Goal: Information Seeking & Learning: Learn about a topic

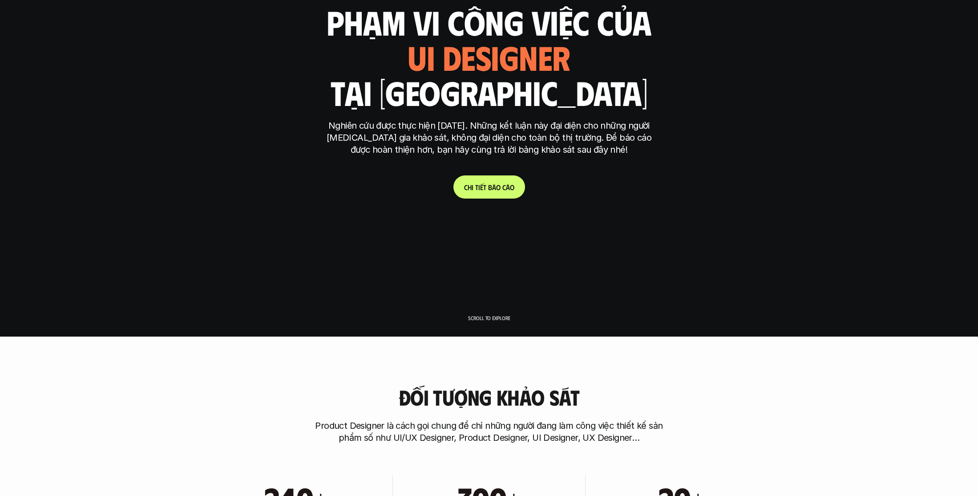
scroll to position [161, 0]
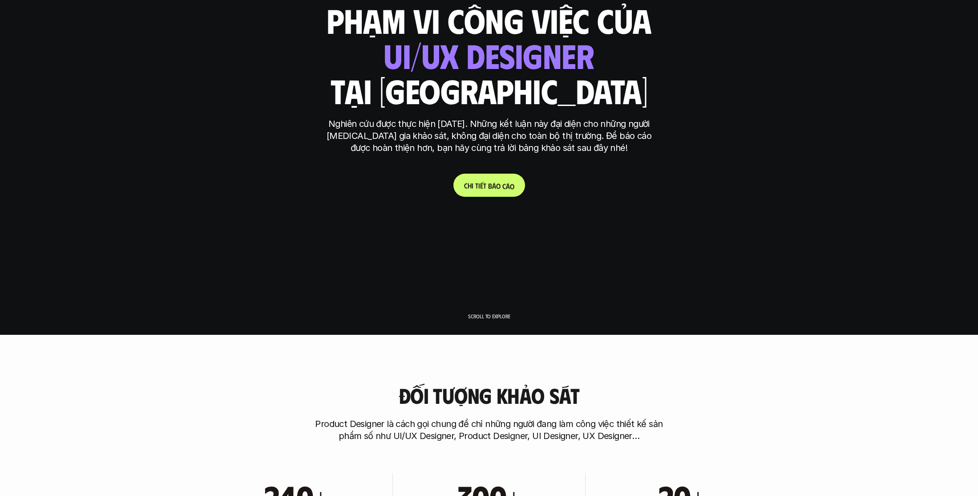
click at [484, 183] on p "C h i t i ế t b á o c á o" at bounding box center [489, 185] width 50 height 8
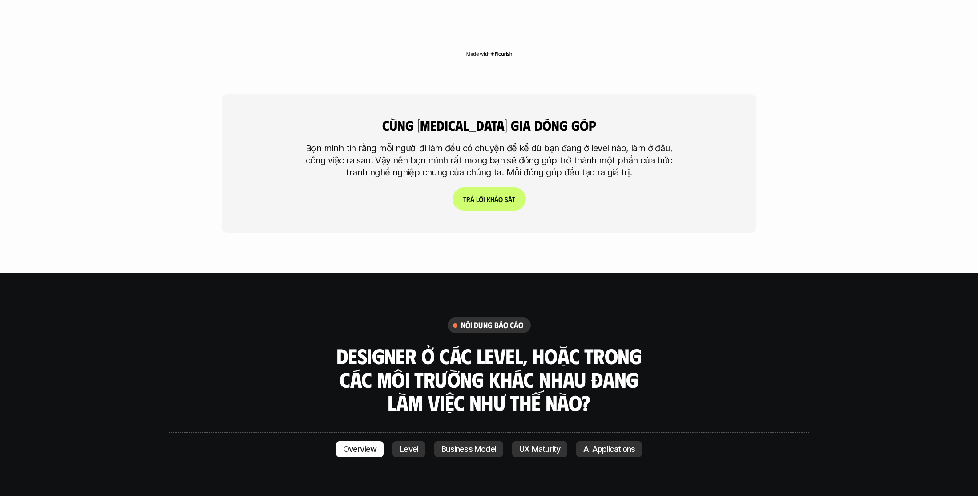
scroll to position [2471, 0]
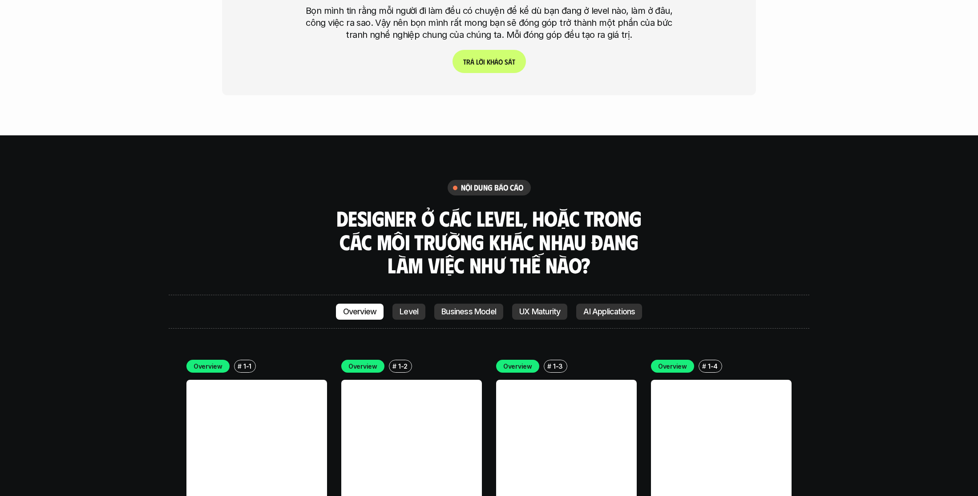
click at [408, 307] on p "Level" at bounding box center [408, 311] width 19 height 9
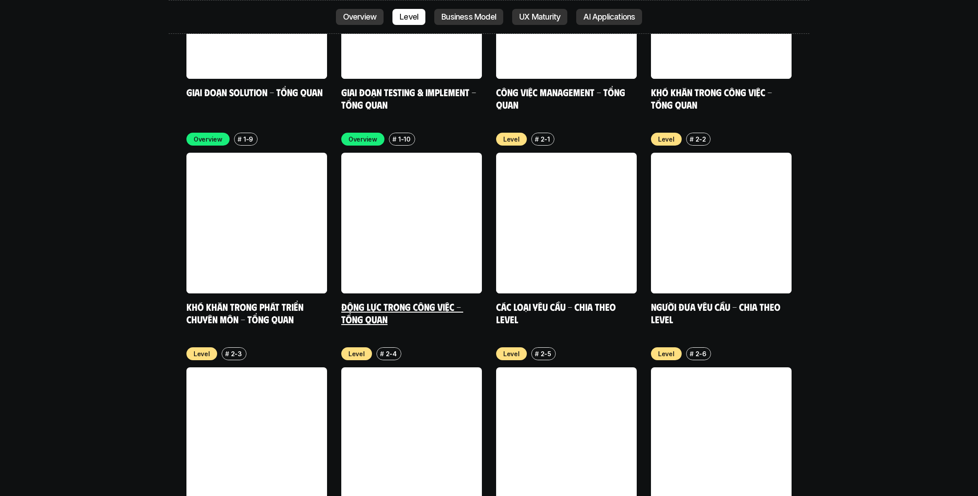
scroll to position [3120, 0]
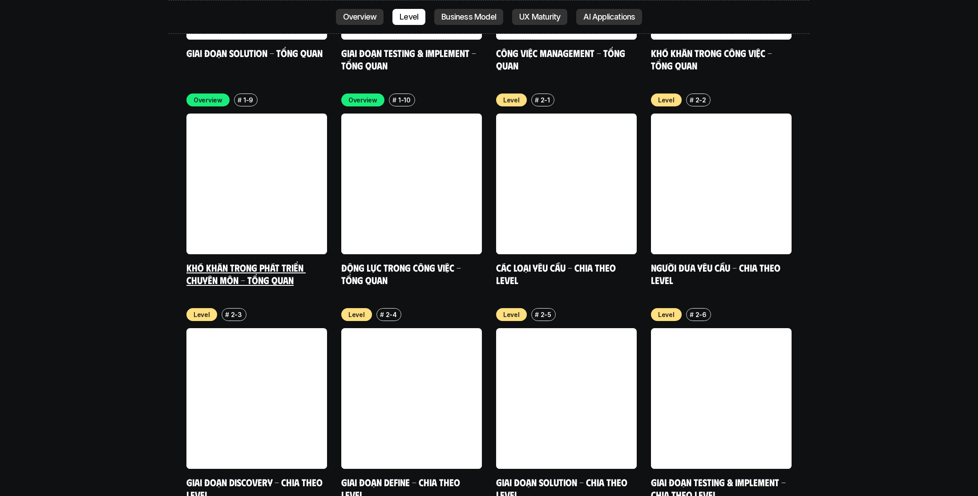
click at [244, 95] on p "1-9" at bounding box center [248, 99] width 10 height 9
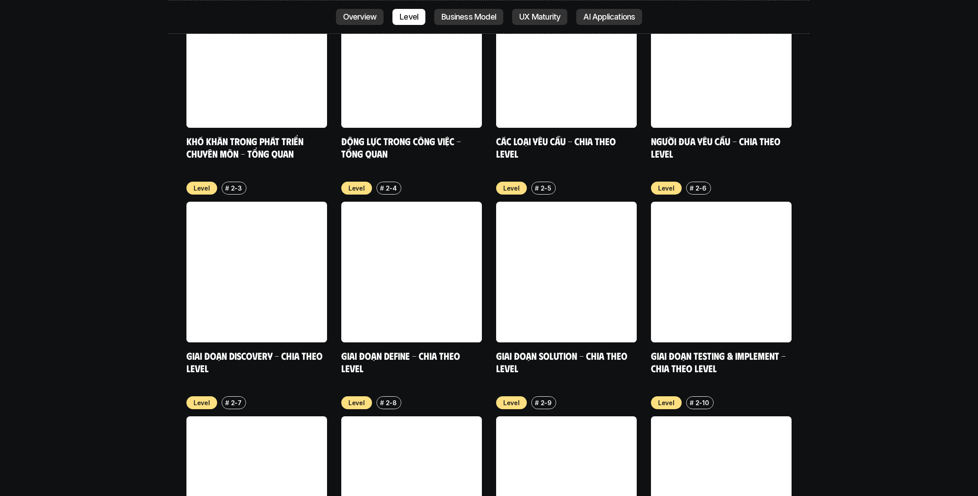
scroll to position [3231, 0]
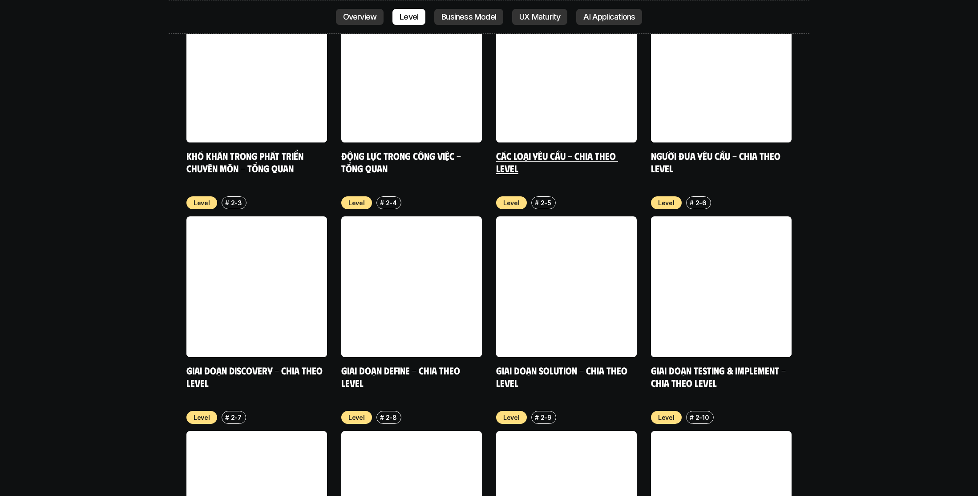
click at [610, 16] on link at bounding box center [566, 72] width 141 height 141
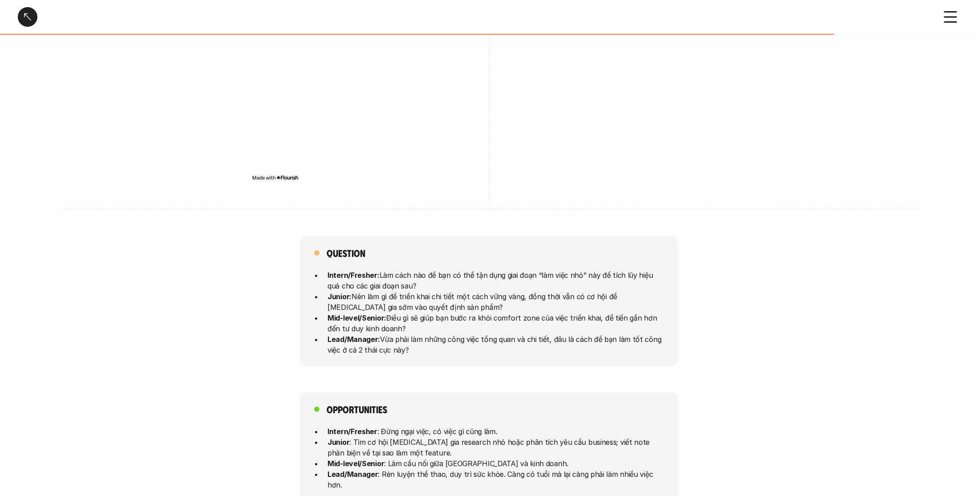
scroll to position [2083, 0]
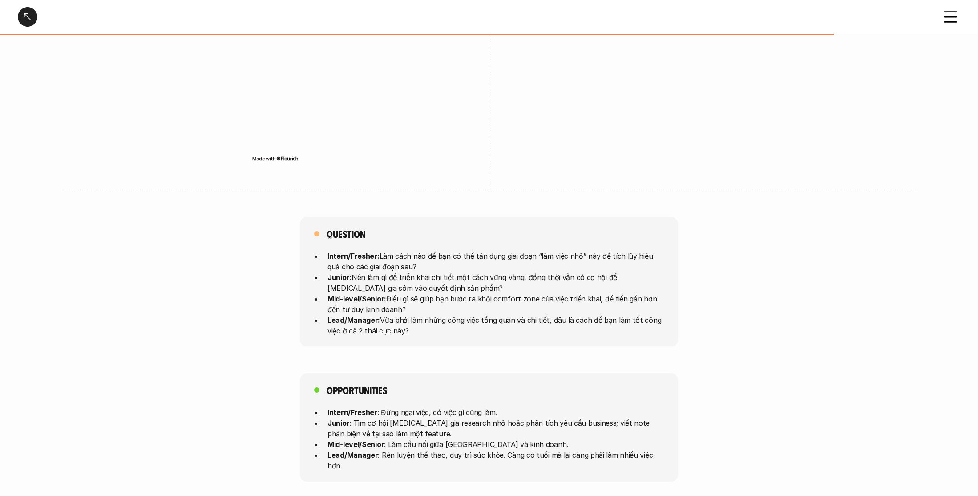
click at [96, 305] on div "Question Intern/Fresher: Làm cách nào để bạn có thể tận dụng giai đoạn “làm việ…" at bounding box center [489, 282] width 978 height 130
click at [95, 302] on div "Question Intern/Fresher: Làm cách nào để bạn có thể tận dụng giai đoạn “làm việ…" at bounding box center [489, 282] width 978 height 130
click at [96, 299] on div "Question Intern/Fresher: Làm cách nào để bạn có thể tận dụng giai đoạn “làm việ…" at bounding box center [489, 282] width 978 height 130
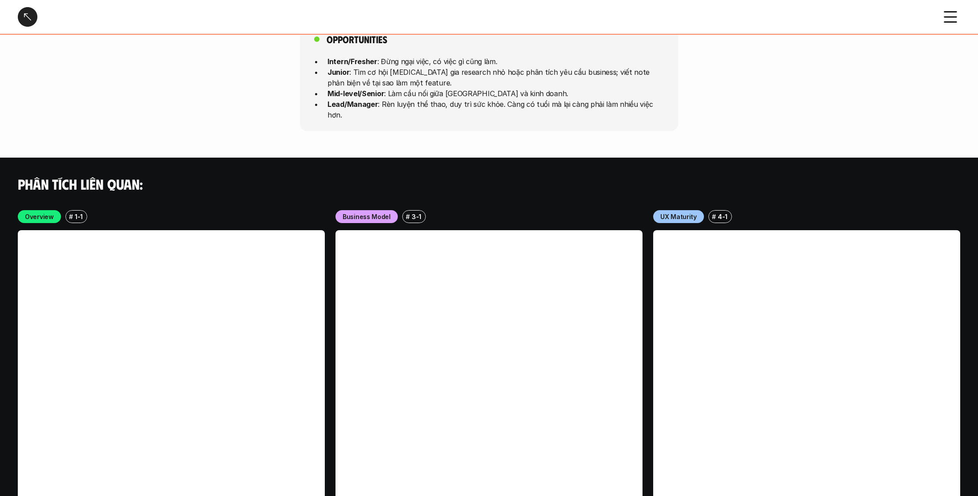
scroll to position [2512, 0]
